Goal: Information Seeking & Learning: Learn about a topic

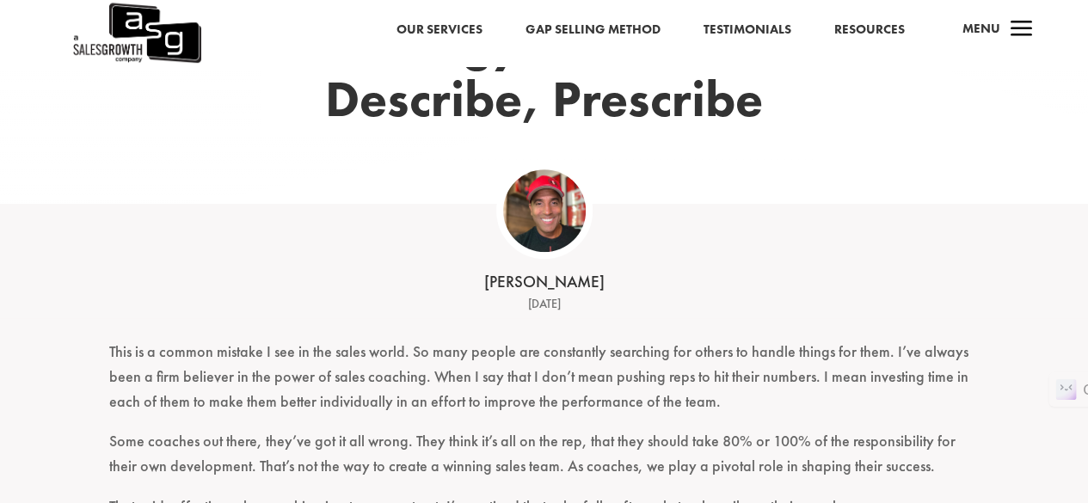
click at [578, 306] on div "[DATE]" at bounding box center [544, 304] width 533 height 21
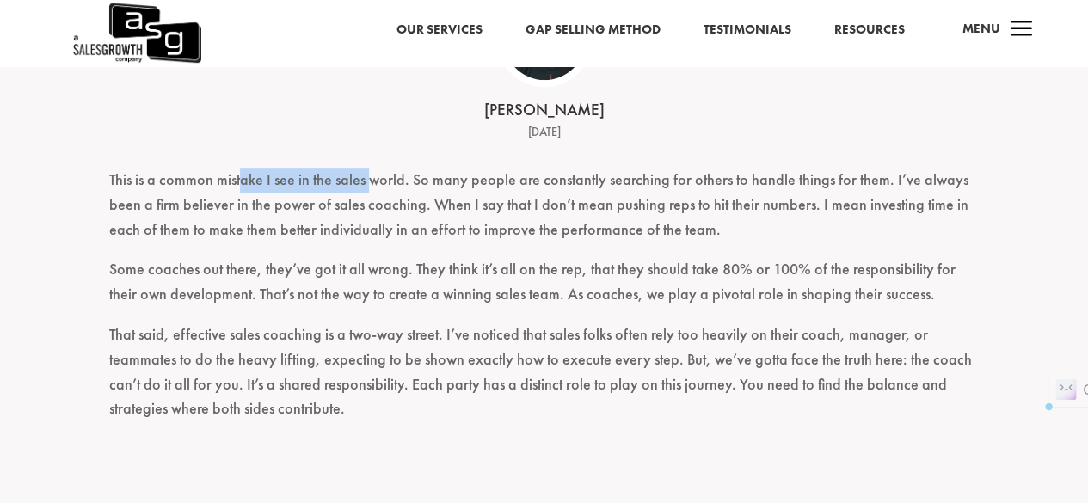
drag, startPoint x: 240, startPoint y: 181, endPoint x: 370, endPoint y: 180, distance: 129.9
click at [368, 180] on p "This is a common mistake I see in the sales world. So many people are constantl…" at bounding box center [544, 212] width 870 height 89
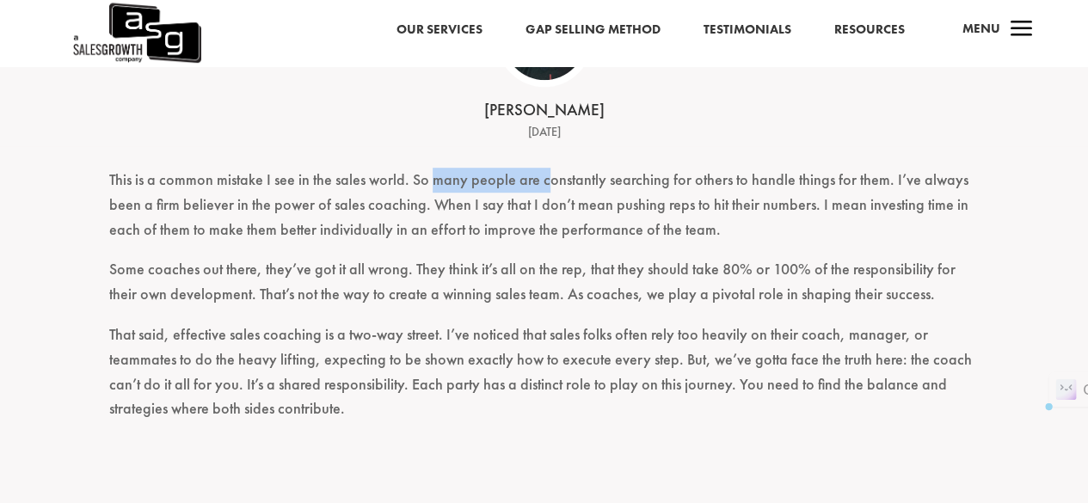
drag, startPoint x: 442, startPoint y: 180, endPoint x: 544, endPoint y: 181, distance: 101.5
click at [544, 181] on p "This is a common mistake I see in the sales world. So many people are constantl…" at bounding box center [544, 212] width 870 height 89
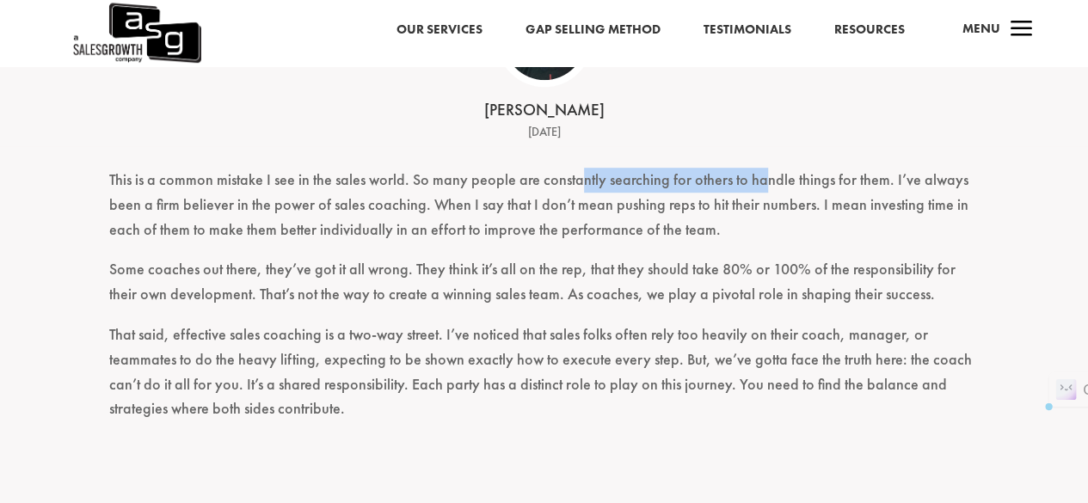
drag, startPoint x: 580, startPoint y: 178, endPoint x: 765, endPoint y: 178, distance: 184.9
click at [762, 178] on p "This is a common mistake I see in the sales world. So many people are constantl…" at bounding box center [544, 212] width 870 height 89
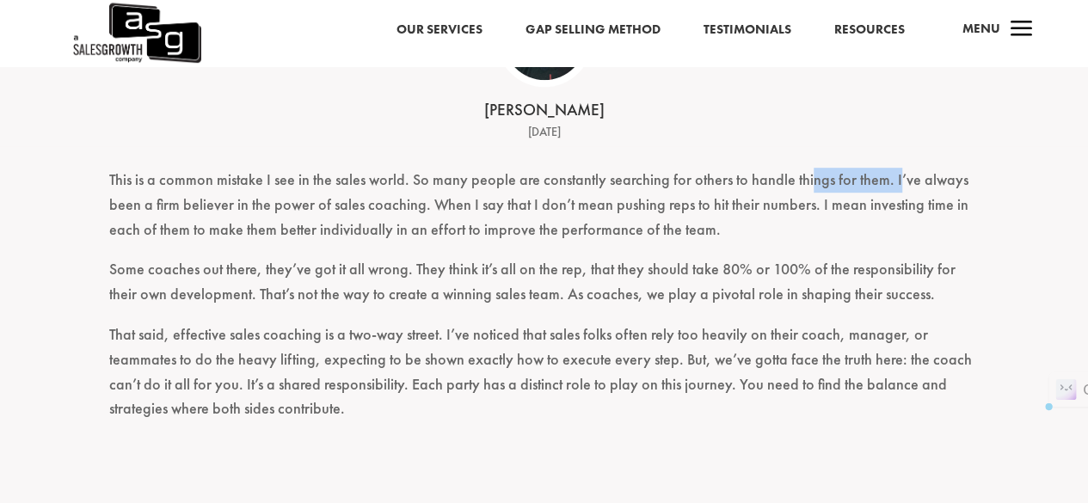
drag, startPoint x: 832, startPoint y: 184, endPoint x: 893, endPoint y: 187, distance: 61.1
click at [893, 187] on p "This is a common mistake I see in the sales world. So many people are constantl…" at bounding box center [544, 212] width 870 height 89
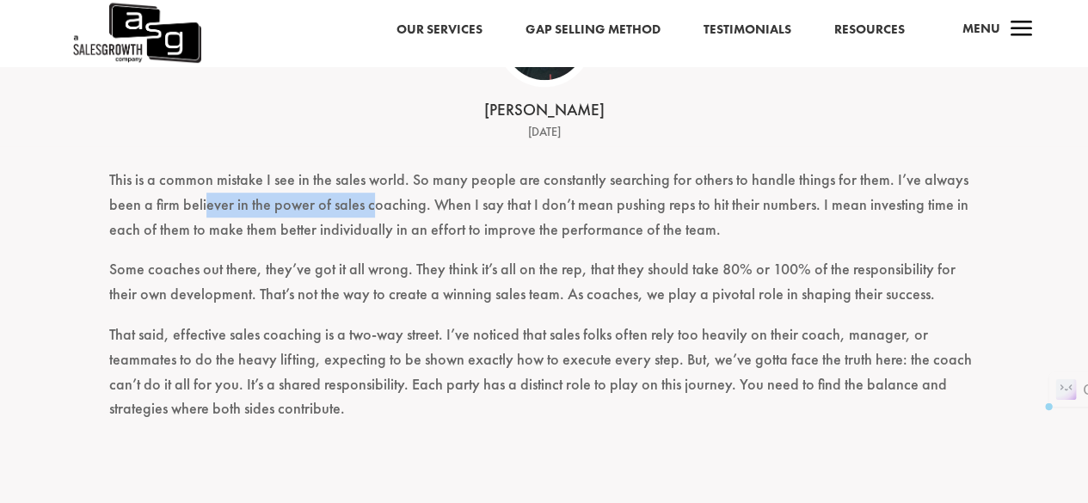
drag, startPoint x: 206, startPoint y: 206, endPoint x: 370, endPoint y: 206, distance: 163.4
click at [370, 206] on p "This is a common mistake I see in the sales world. So many people are constantl…" at bounding box center [544, 212] width 870 height 89
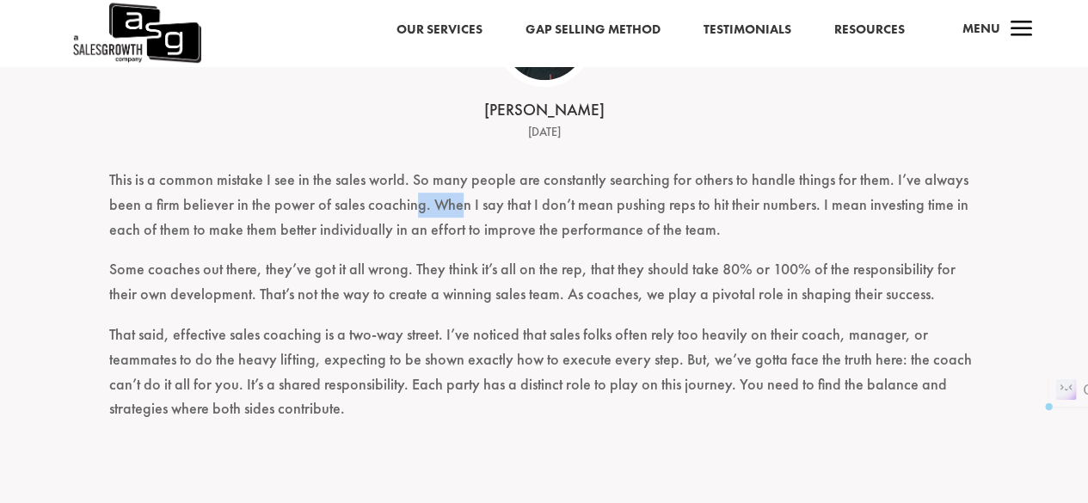
drag, startPoint x: 413, startPoint y: 206, endPoint x: 459, endPoint y: 206, distance: 46.4
click at [459, 206] on p "This is a common mistake I see in the sales world. So many people are constantl…" at bounding box center [544, 212] width 870 height 89
drag, startPoint x: 598, startPoint y: 214, endPoint x: 726, endPoint y: 214, distance: 128.2
click at [690, 214] on p "This is a common mistake I see in the sales world. So many people are constantl…" at bounding box center [544, 212] width 870 height 89
drag, startPoint x: 763, startPoint y: 216, endPoint x: 814, endPoint y: 214, distance: 50.8
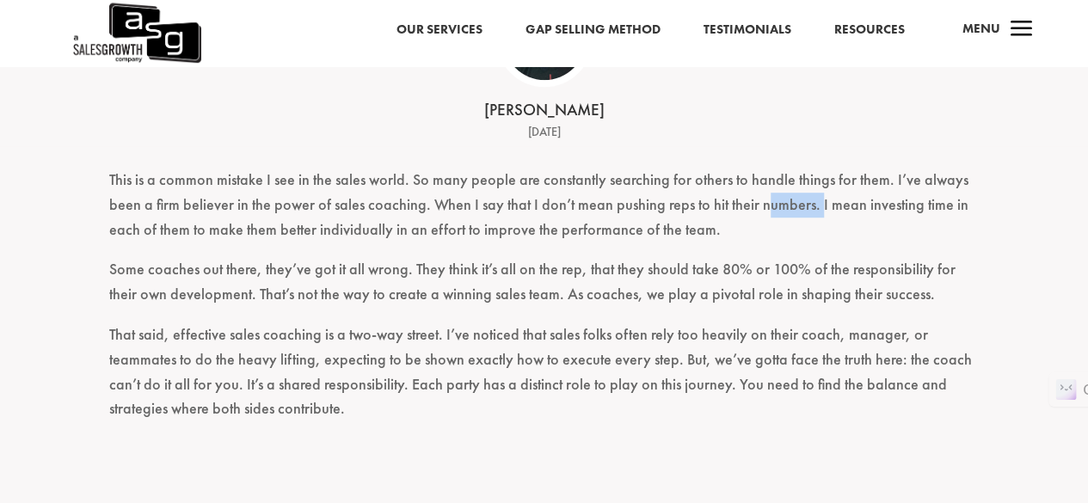
click at [814, 214] on p "This is a common mistake I see in the sales world. So many people are constantl…" at bounding box center [544, 212] width 870 height 89
drag, startPoint x: 859, startPoint y: 212, endPoint x: 932, endPoint y: 216, distance: 73.2
click at [932, 216] on p "This is a common mistake I see in the sales world. So many people are constantl…" at bounding box center [544, 212] width 870 height 89
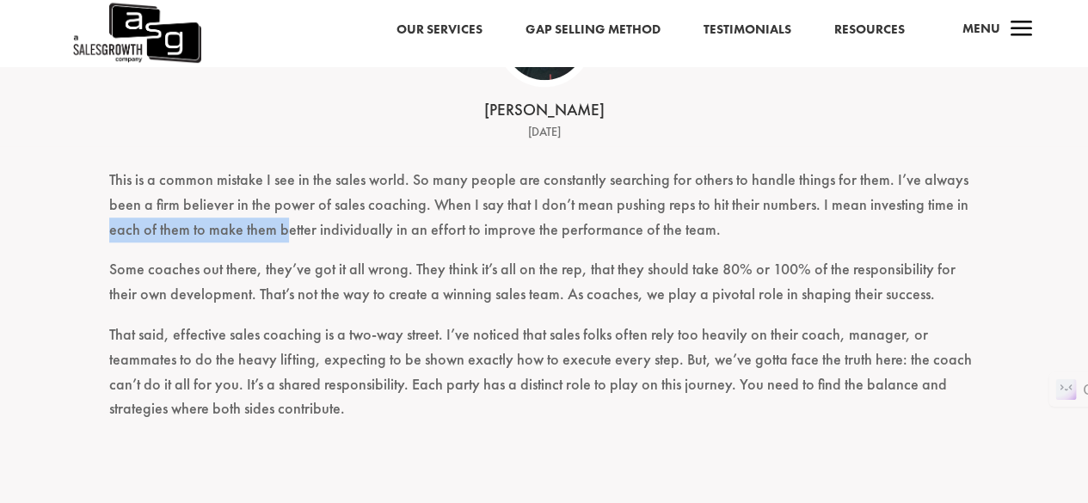
drag, startPoint x: 99, startPoint y: 237, endPoint x: 342, endPoint y: 235, distance: 243.4
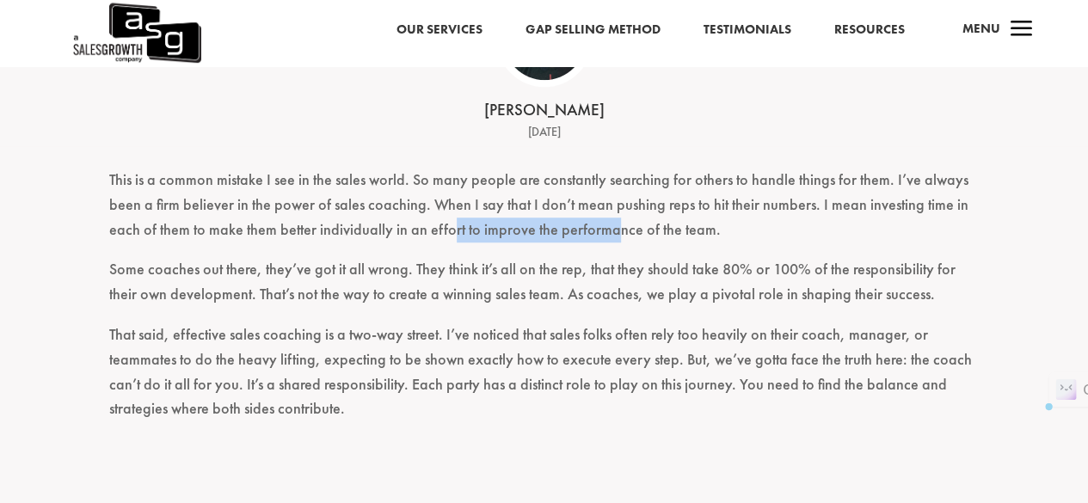
drag, startPoint x: 536, startPoint y: 238, endPoint x: 644, endPoint y: 238, distance: 108.4
click at [611, 238] on p "This is a common mistake I see in the sales world. So many people are constantl…" at bounding box center [544, 212] width 870 height 89
drag, startPoint x: 673, startPoint y: 242, endPoint x: 722, endPoint y: 243, distance: 49.9
click at [722, 243] on p "This is a common mistake I see in the sales world. So many people are constantl…" at bounding box center [544, 212] width 870 height 89
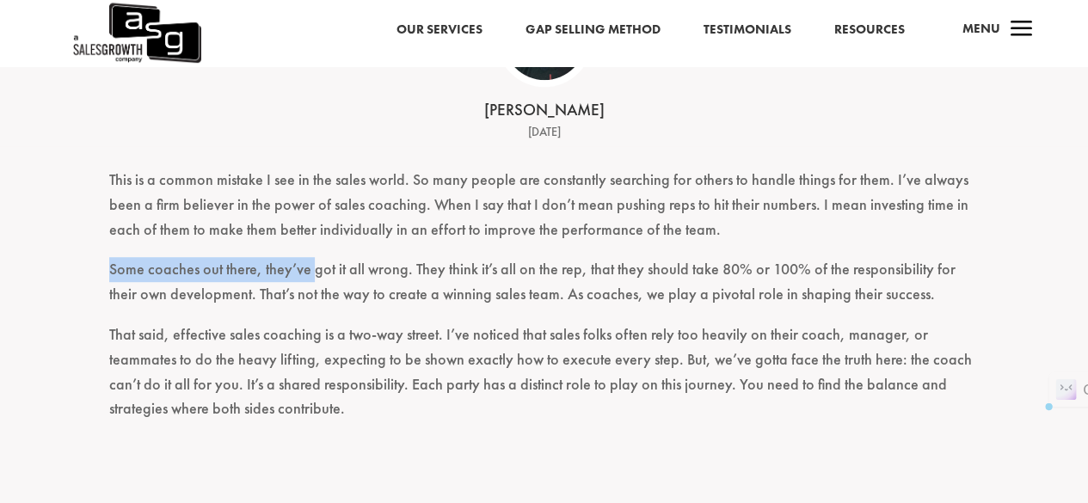
drag, startPoint x: 110, startPoint y: 274, endPoint x: 401, endPoint y: 274, distance: 290.7
click at [358, 274] on p "Some coaches out there, they’ve got it all wrong. They think it’s all on the re…" at bounding box center [544, 289] width 870 height 65
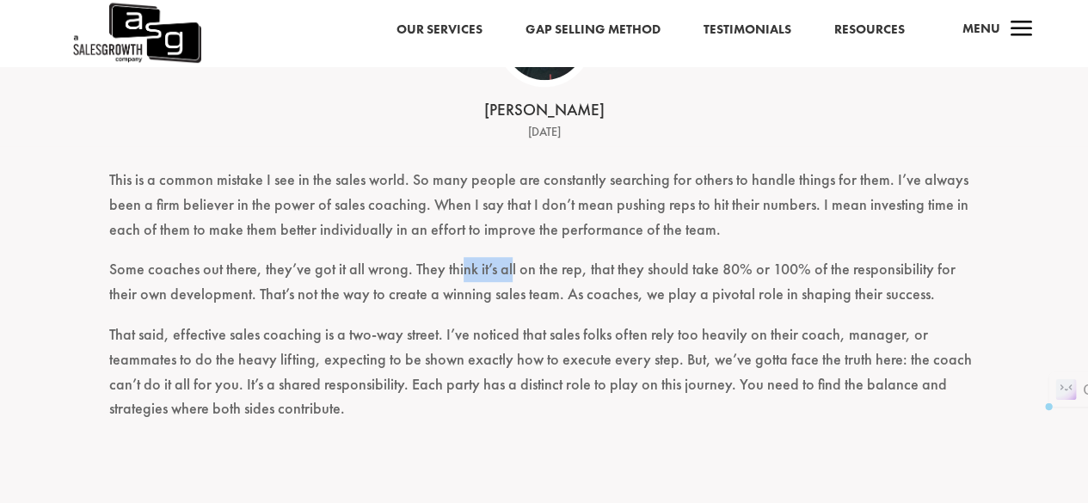
drag, startPoint x: 473, startPoint y: 278, endPoint x: 592, endPoint y: 279, distance: 118.7
click at [538, 279] on p "Some coaches out there, they’ve got it all wrong. They think it’s all on the re…" at bounding box center [544, 289] width 870 height 65
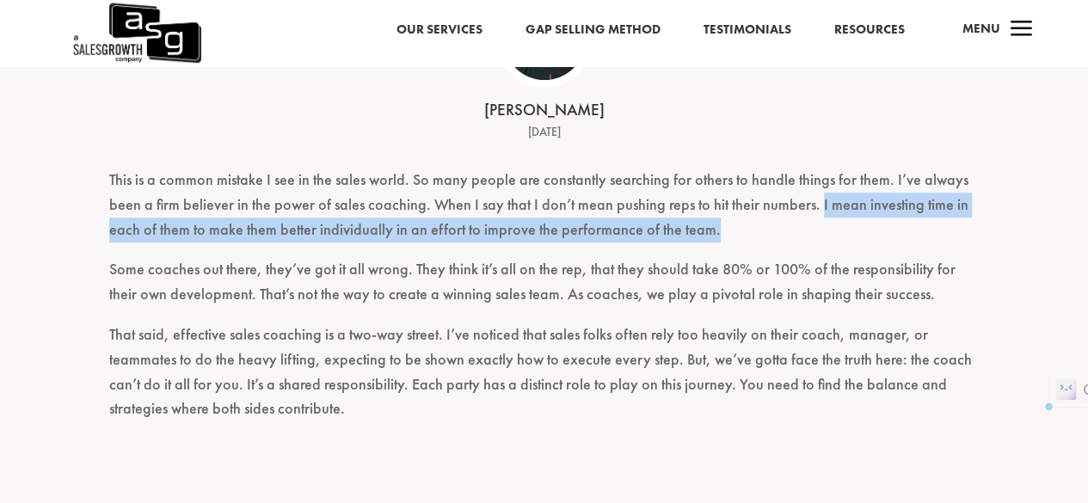
drag, startPoint x: 812, startPoint y: 210, endPoint x: 827, endPoint y: 233, distance: 27.4
click at [827, 233] on p "This is a common mistake I see in the sales world. So many people are constantl…" at bounding box center [544, 212] width 870 height 89
copy p "I mean investing time in each of them to make them better individually in an ef…"
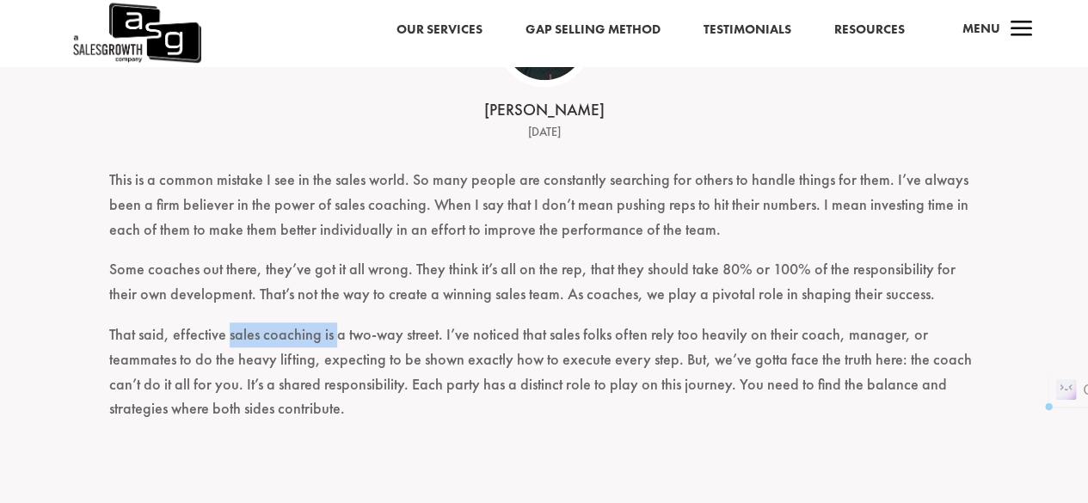
drag, startPoint x: 289, startPoint y: 348, endPoint x: 337, endPoint y: 348, distance: 48.2
click at [337, 348] on p "That said, effective sales coaching is a two-way street. I’ve noticed that sale…" at bounding box center [544, 380] width 870 height 114
drag, startPoint x: 367, startPoint y: 347, endPoint x: 489, endPoint y: 347, distance: 121.3
click at [465, 347] on p "That said, effective sales coaching is a two-way street. I’ve noticed that sale…" at bounding box center [544, 380] width 870 height 114
drag, startPoint x: 514, startPoint y: 348, endPoint x: 607, endPoint y: 348, distance: 92.9
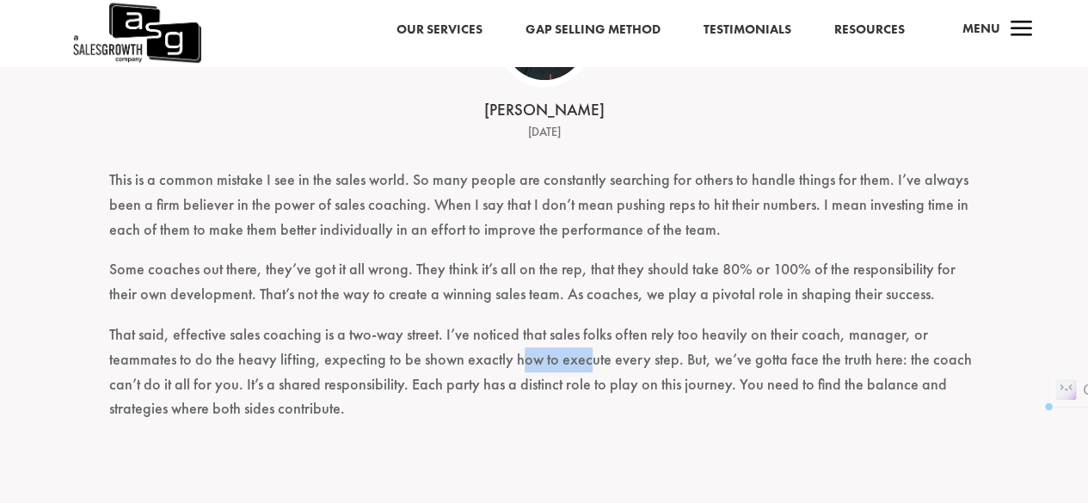
click at [603, 348] on p "That said, effective sales coaching is a two-way street. I’ve noticed that sale…" at bounding box center [544, 380] width 870 height 114
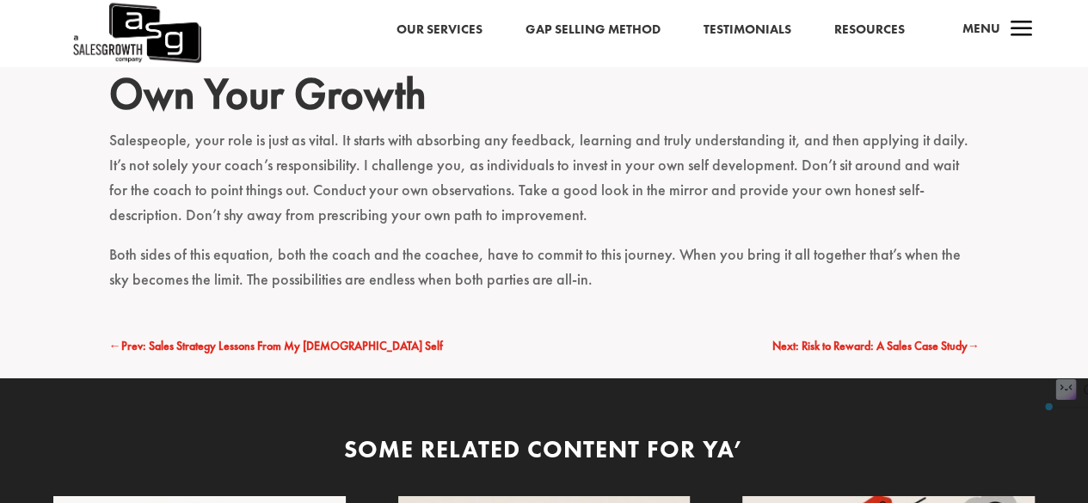
scroll to position [2704, 0]
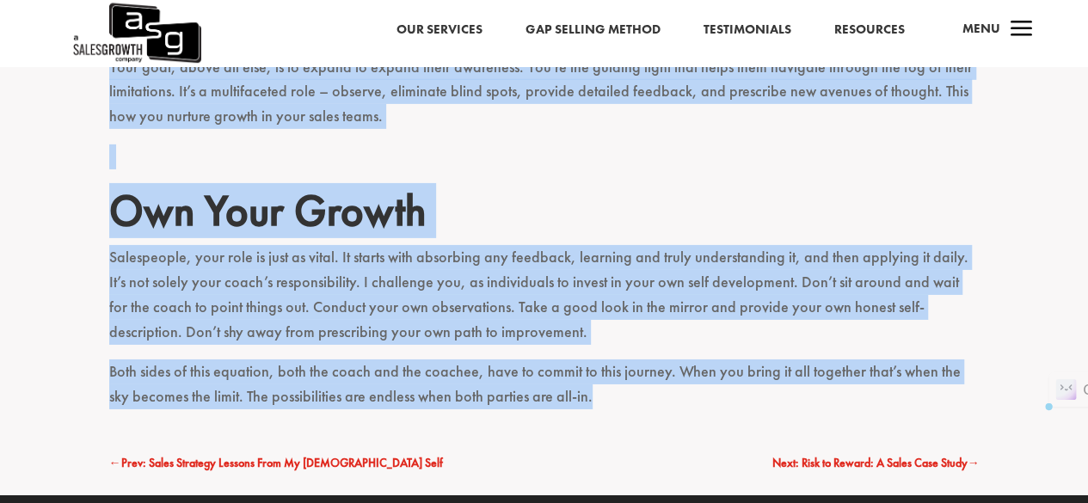
drag, startPoint x: 107, startPoint y: 122, endPoint x: 573, endPoint y: 400, distance: 542.7
copy div "Lorem Ipsumdol Sitametc Adipisc E’se doeiu temp inc U lab et. Dolo mag aliqu’e …"
